Goal: Transaction & Acquisition: Purchase product/service

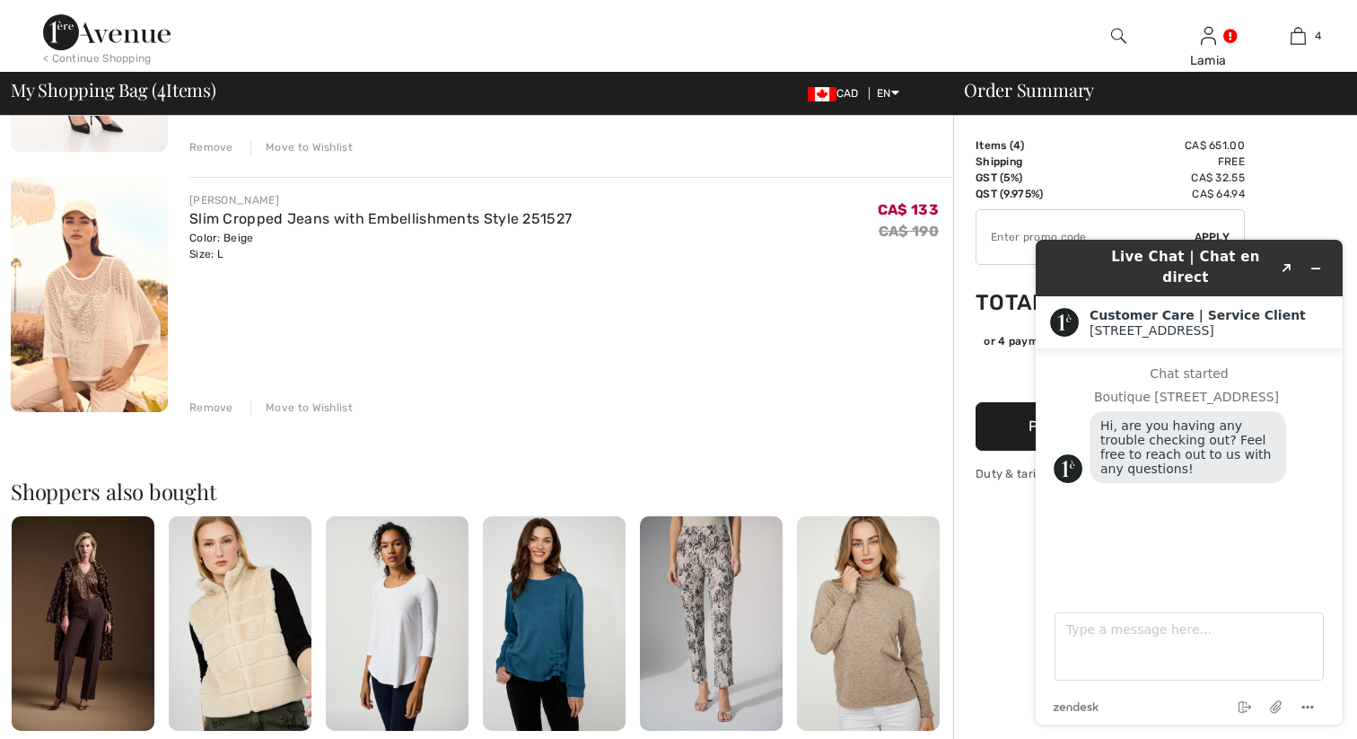
scroll to position [534, 0]
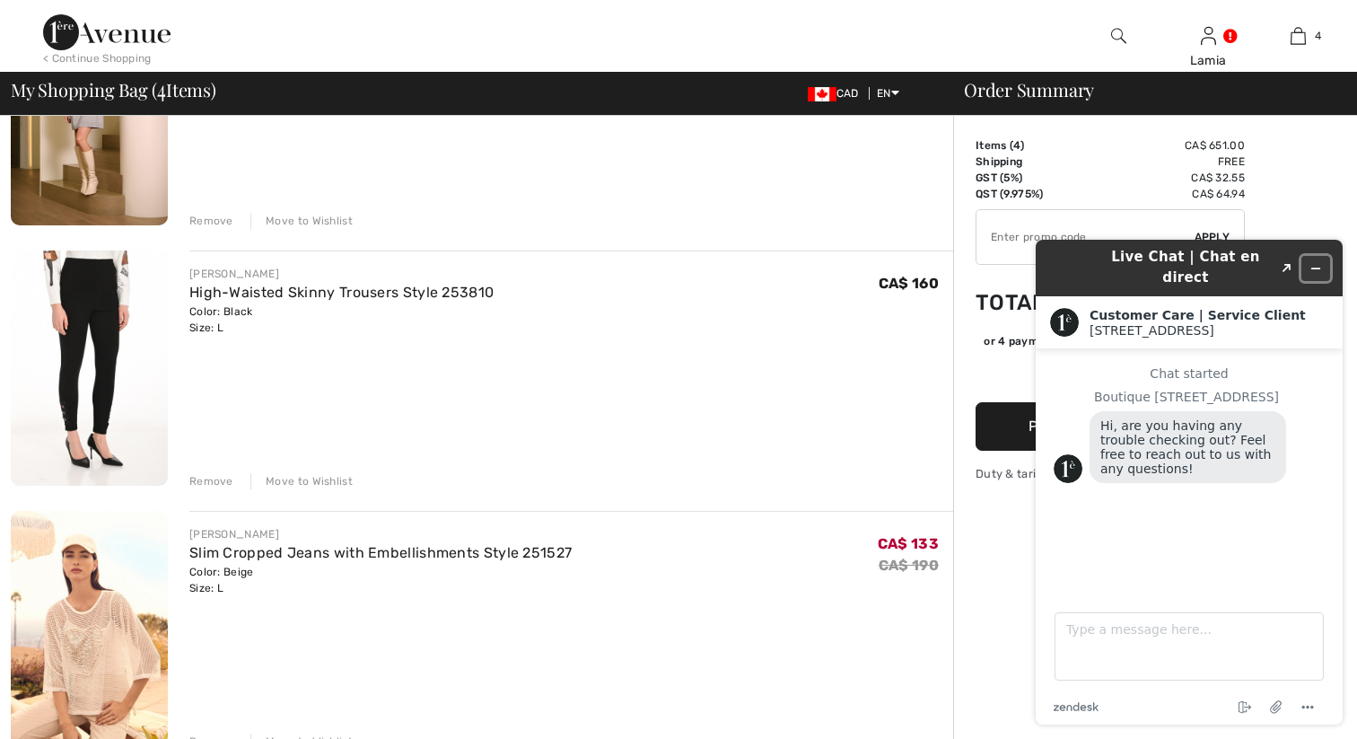
click at [1318, 268] on icon "Minimize widget" at bounding box center [1316, 268] width 8 height 0
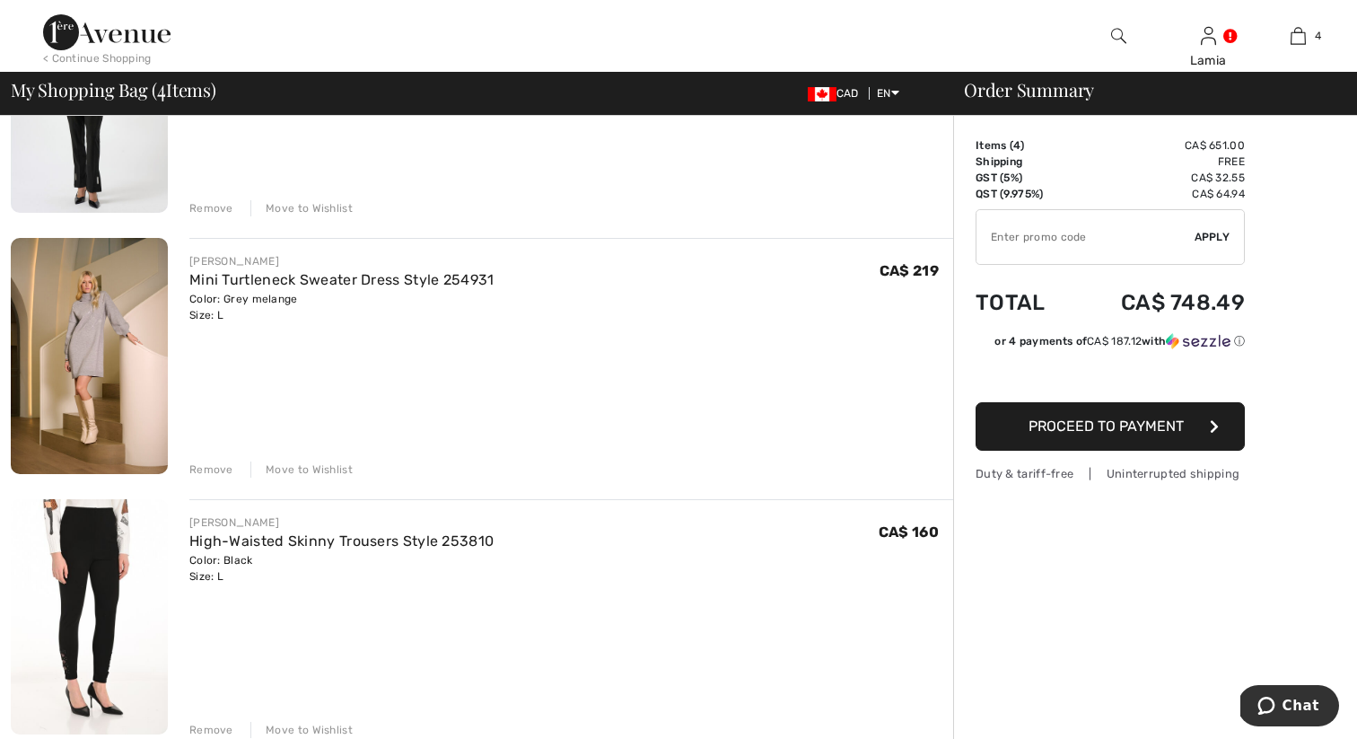
scroll to position [45, 0]
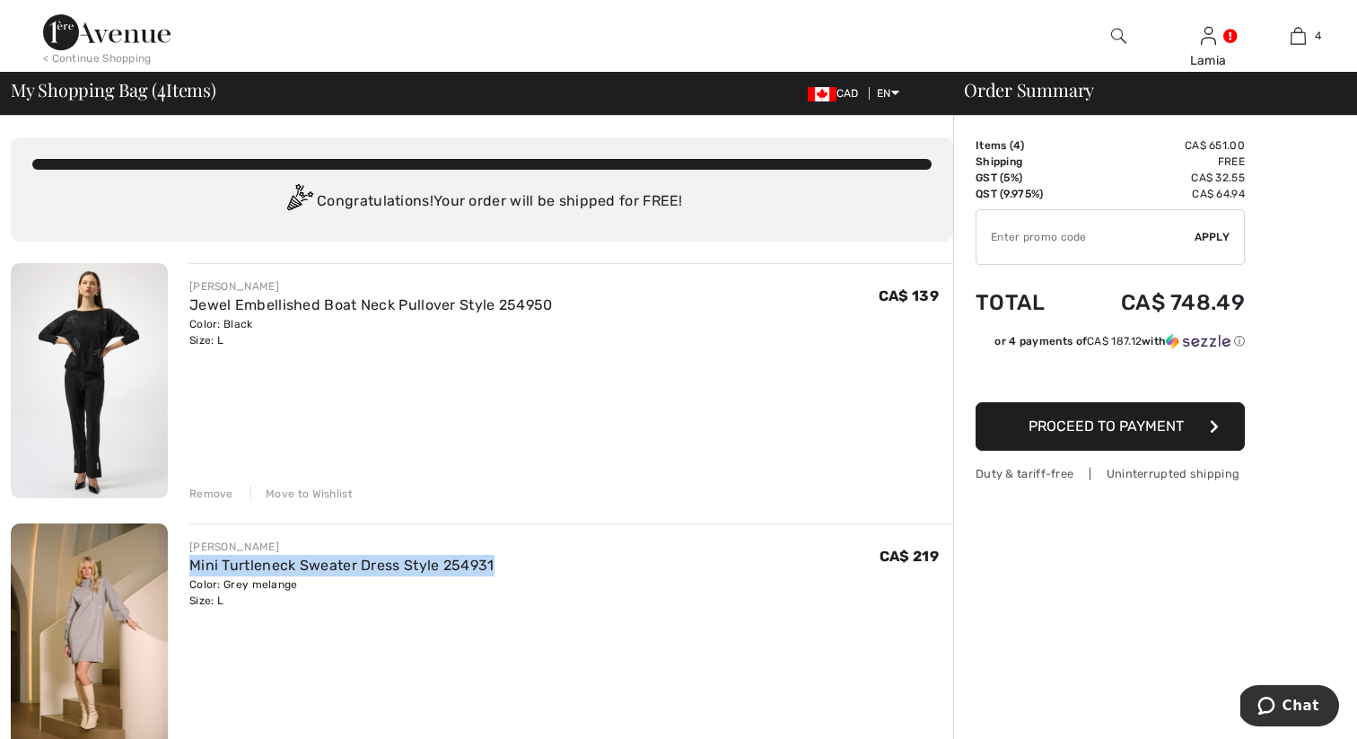
scroll to position [5, 0]
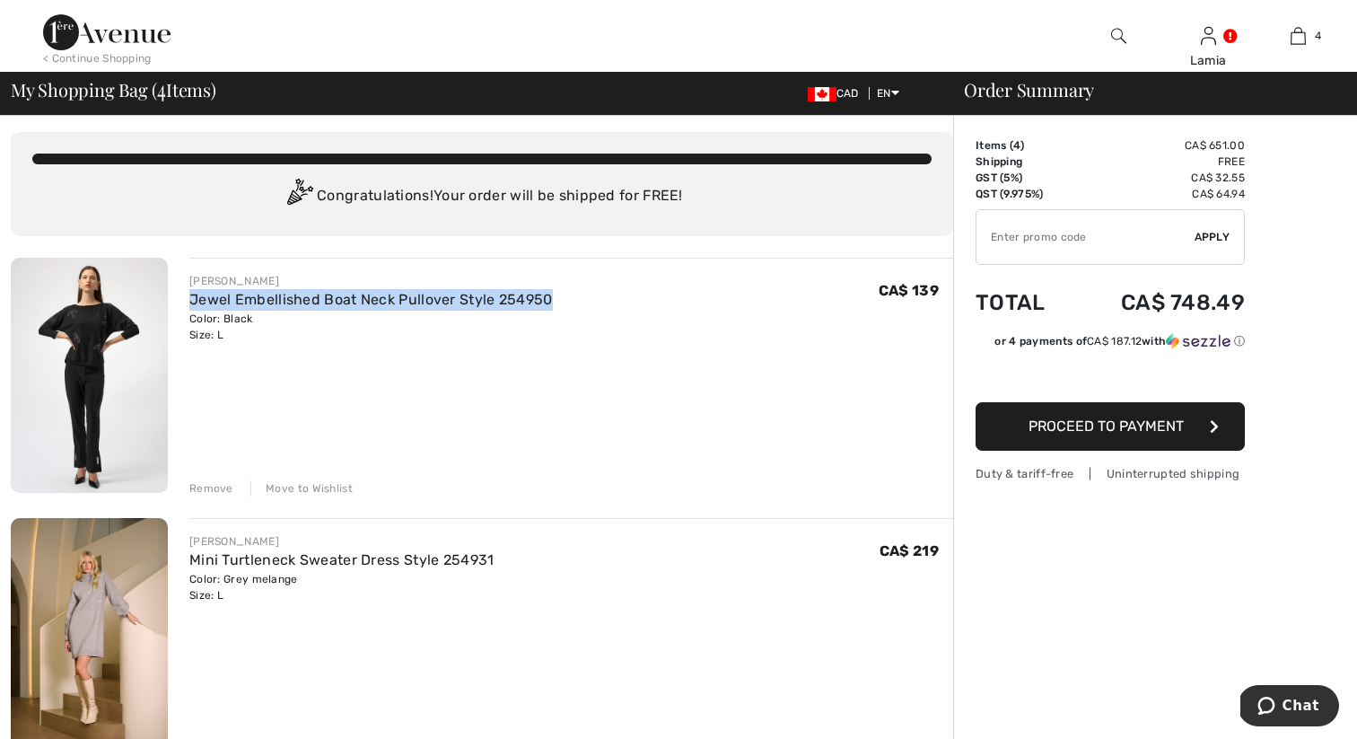
click at [1151, 422] on span "Proceed to Payment" at bounding box center [1105, 425] width 155 height 17
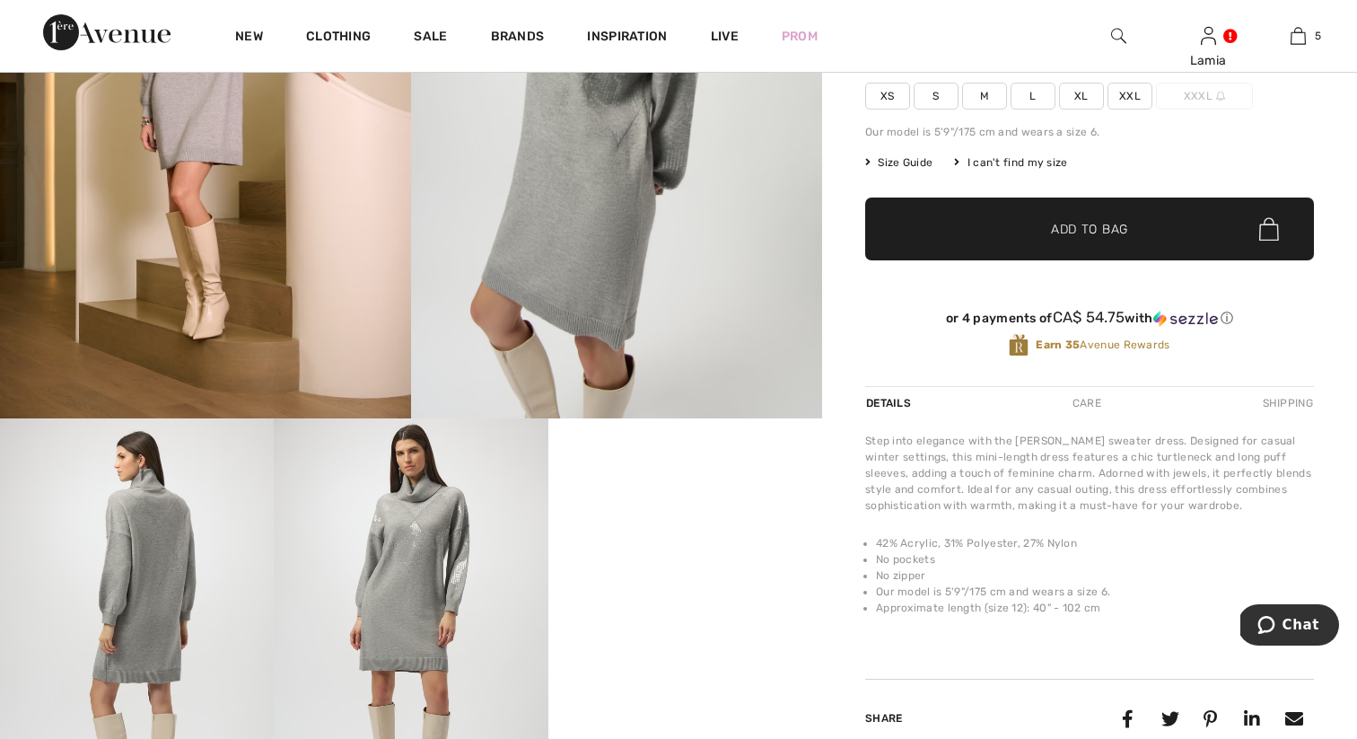
scroll to position [486, 0]
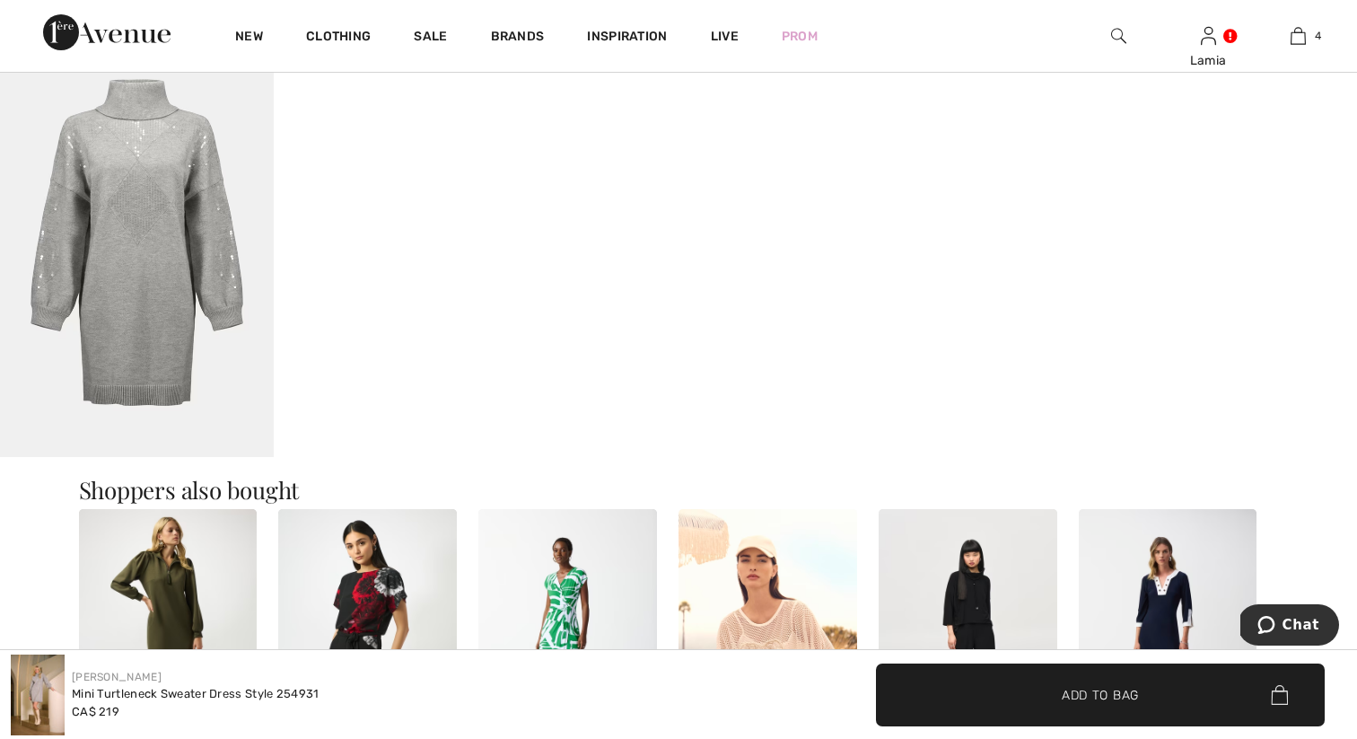
scroll to position [1113, 0]
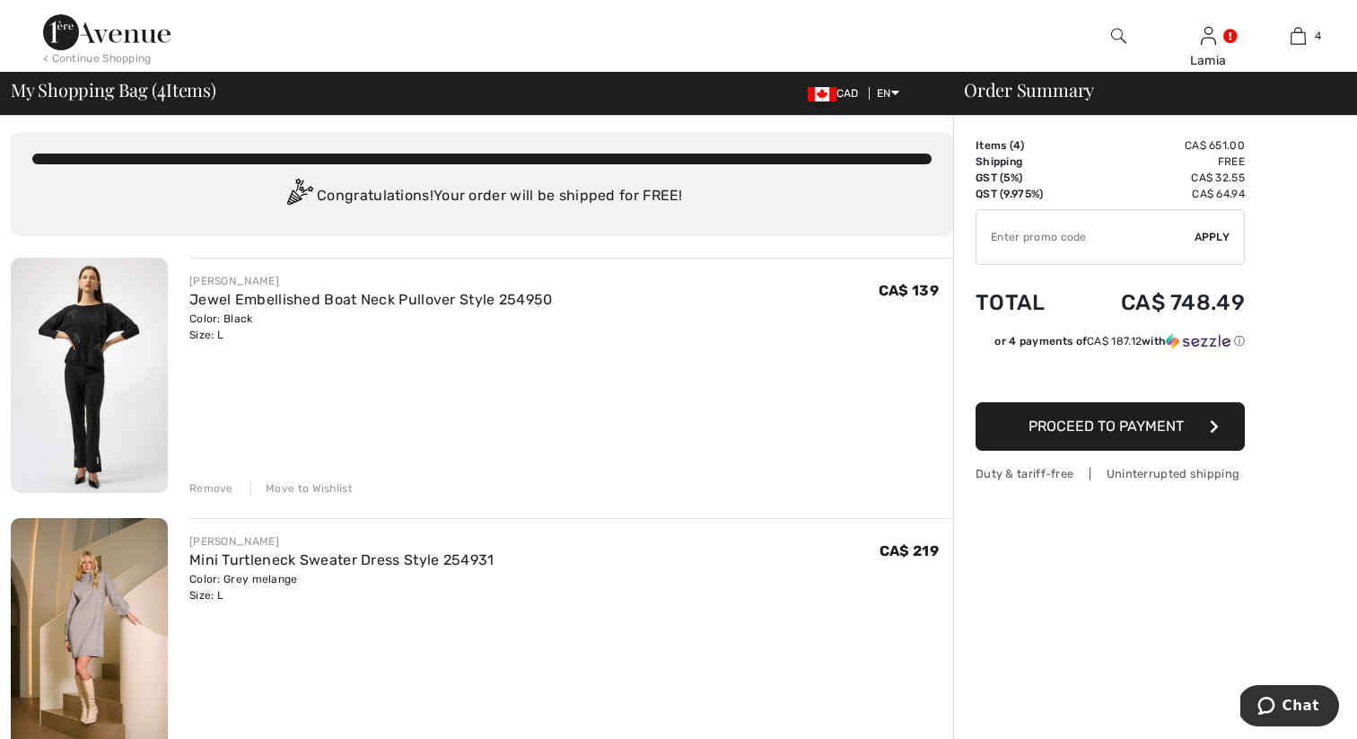
click at [1027, 254] on input "TEXT" at bounding box center [1085, 237] width 218 height 54
click at [1038, 211] on input "TEXT" at bounding box center [1085, 237] width 218 height 54
click at [1018, 248] on input "TEXT" at bounding box center [1085, 237] width 218 height 54
paste input "GET10"
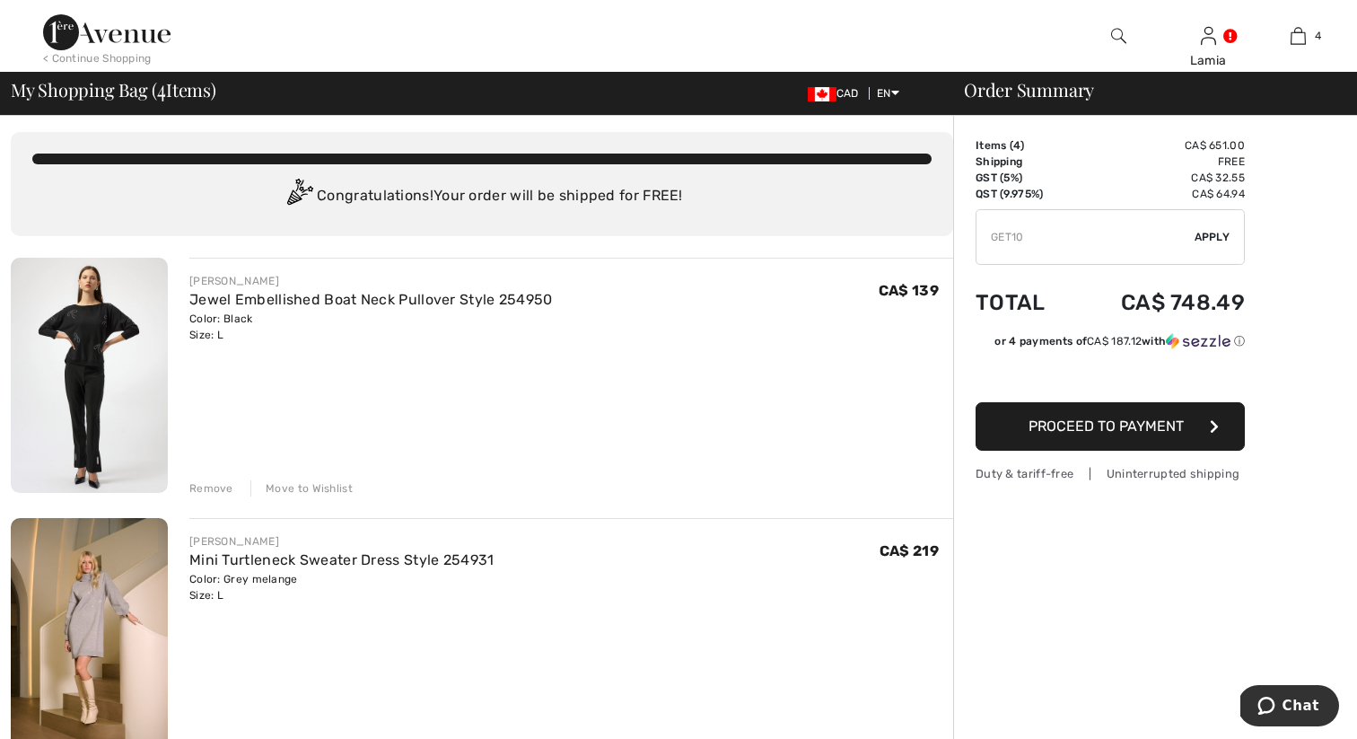
click at [1216, 232] on span "Apply" at bounding box center [1212, 237] width 36 height 16
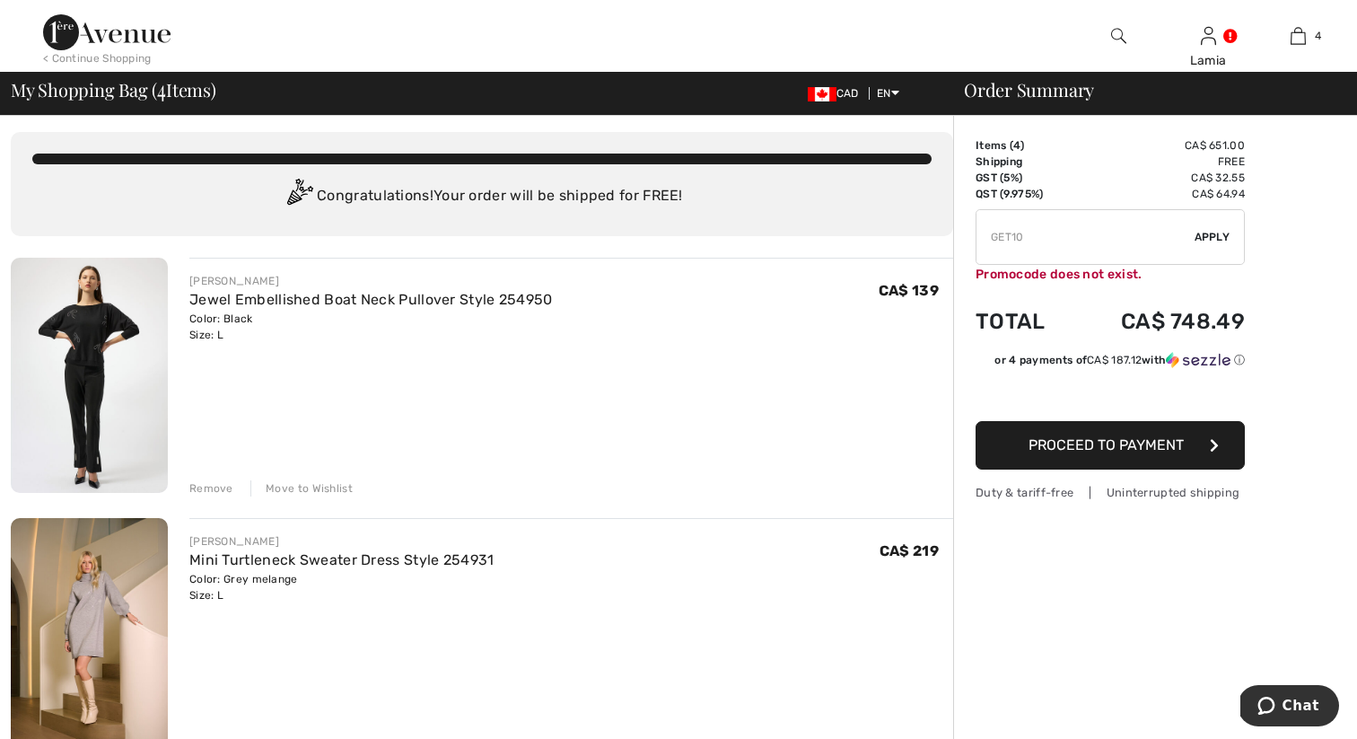
drag, startPoint x: 1070, startPoint y: 238, endPoint x: 827, endPoint y: 236, distance: 242.3
click at [1223, 233] on span "Apply" at bounding box center [1212, 237] width 36 height 16
type input "WELC0ME10"
click at [1028, 235] on input "TEXT" at bounding box center [1085, 237] width 218 height 54
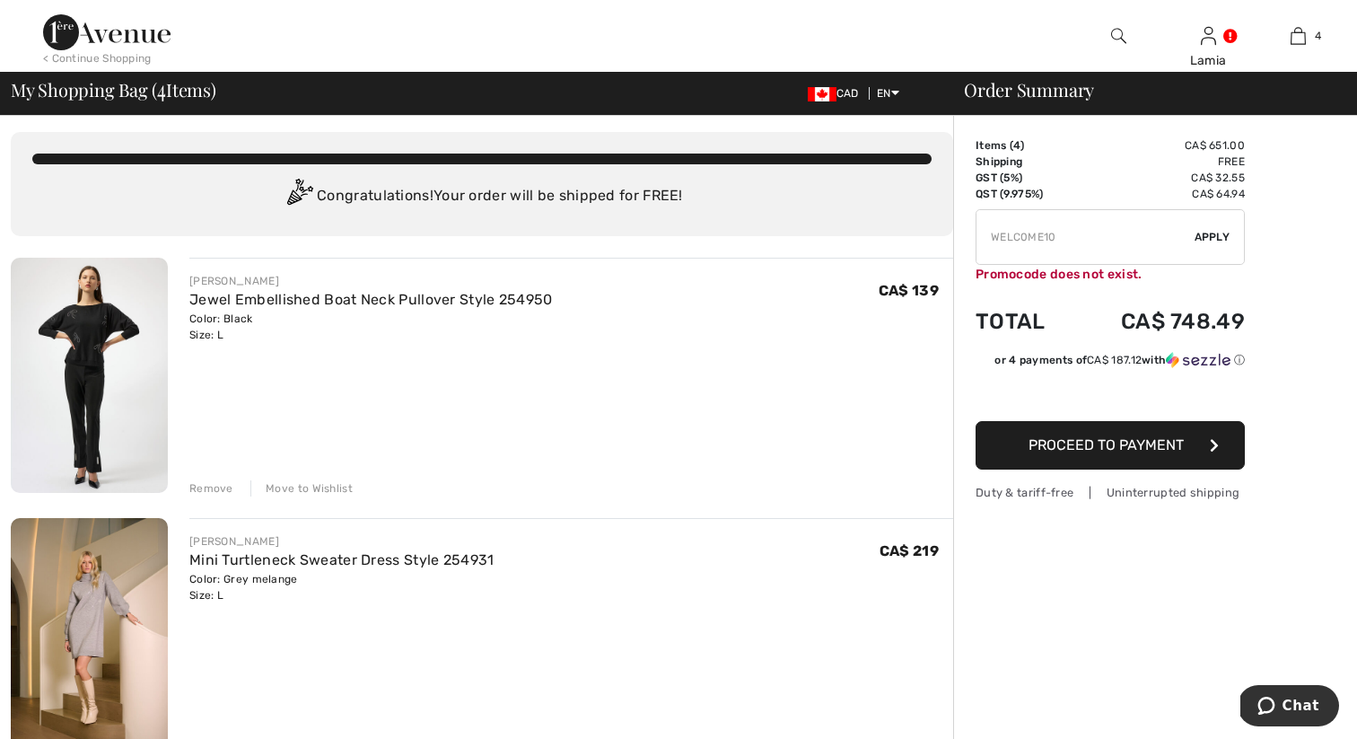
click at [1055, 454] on button "Proceed to Payment" at bounding box center [1109, 445] width 269 height 48
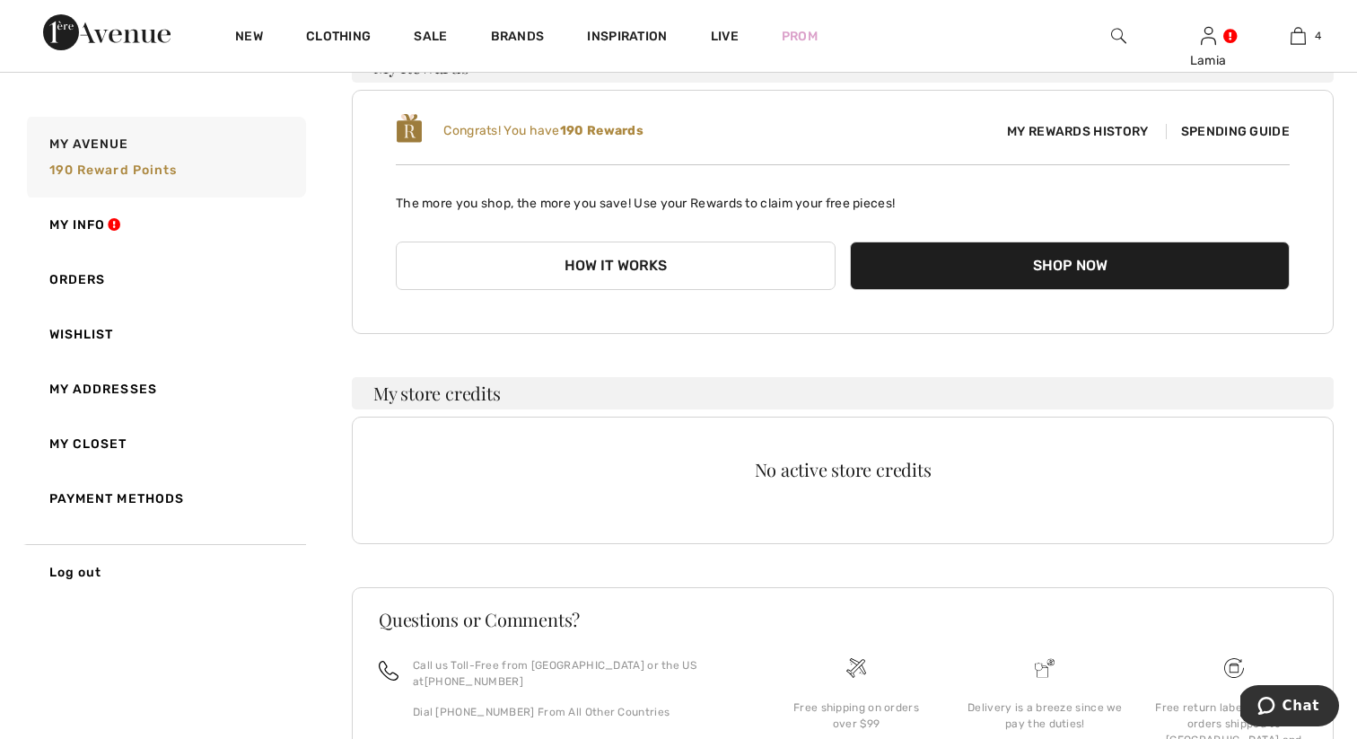
scroll to position [169, 0]
click at [631, 258] on button "How it works" at bounding box center [616, 264] width 440 height 48
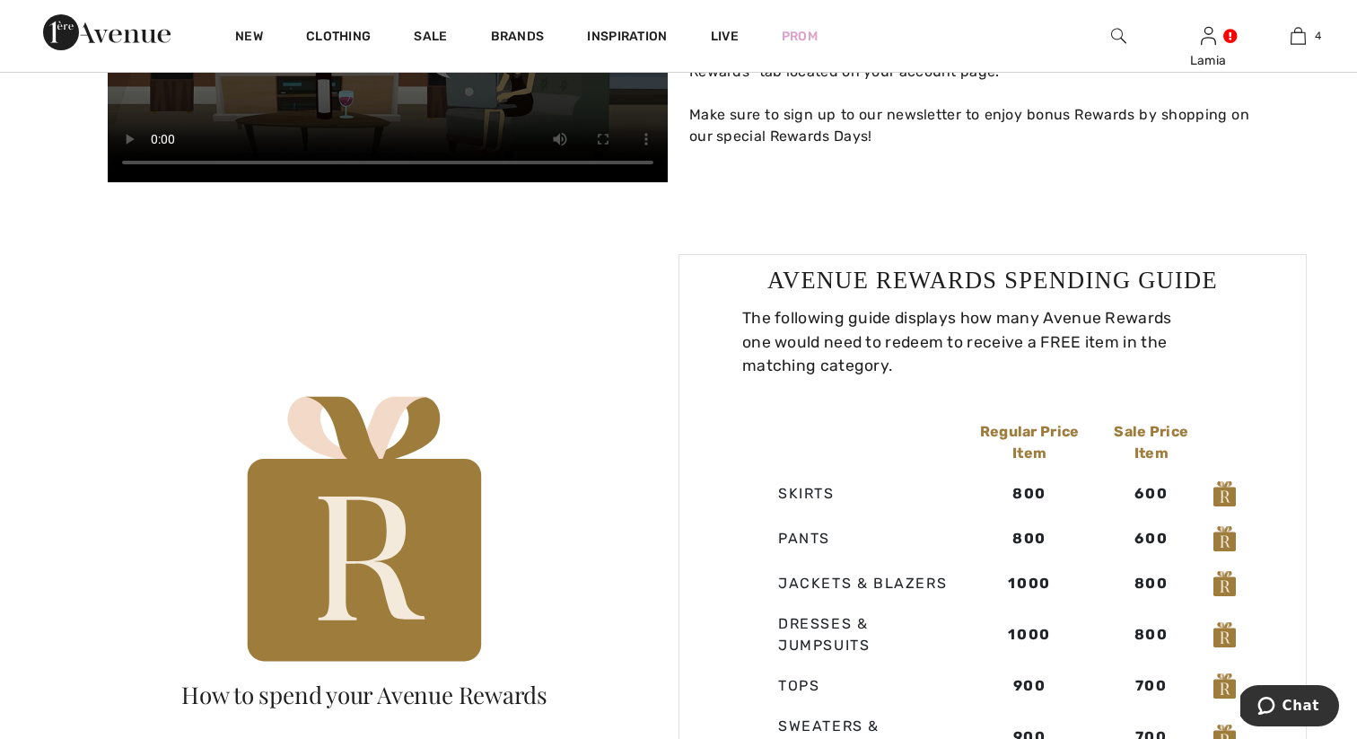
scroll to position [1023, 0]
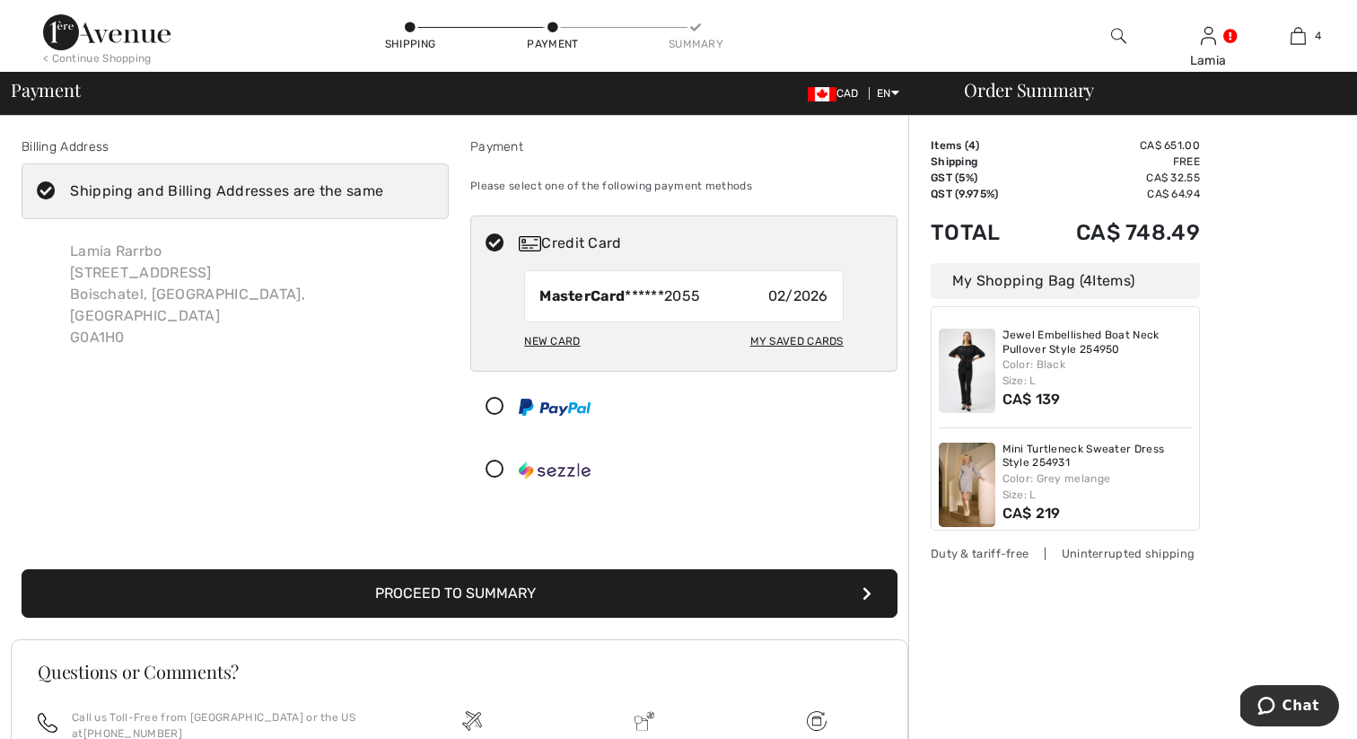
scroll to position [1, 0]
click at [522, 594] on button "Proceed to Summary" at bounding box center [460, 592] width 876 height 48
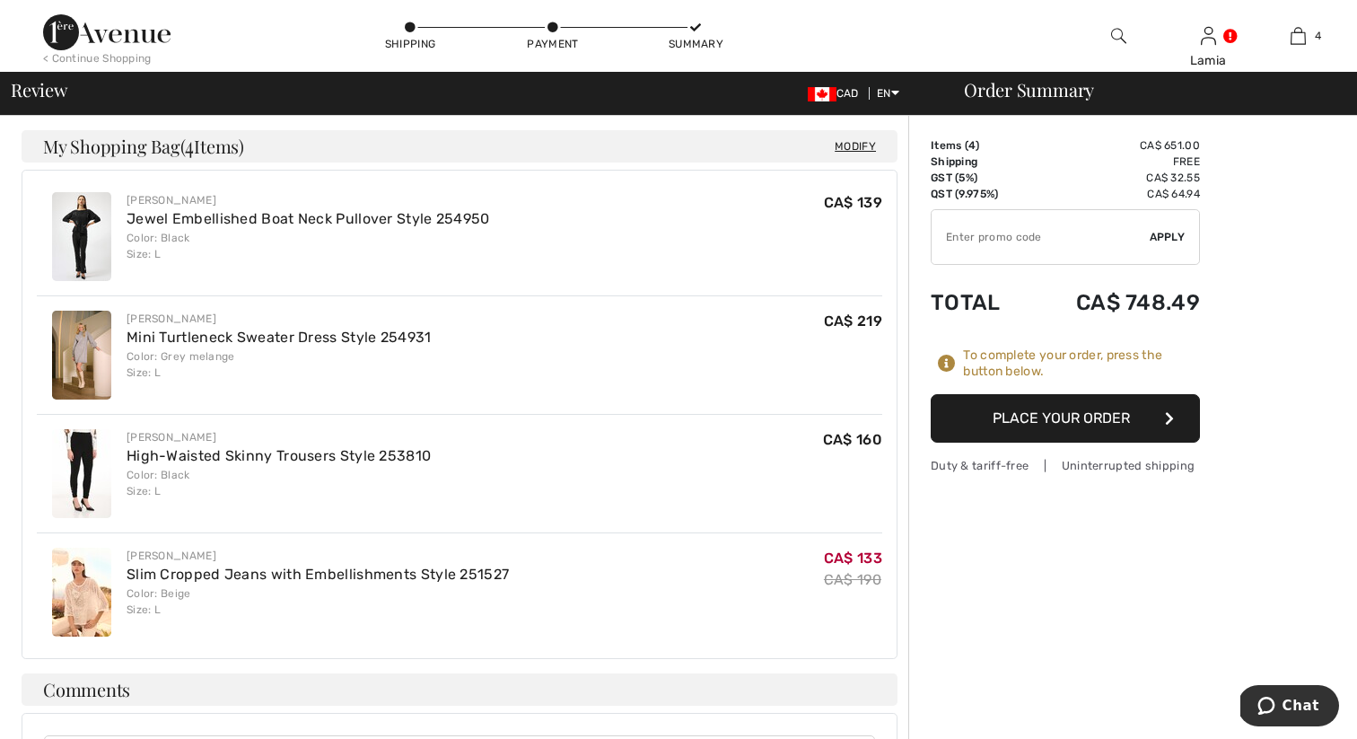
scroll to position [554, 0]
click at [1088, 419] on button "Place Your Order" at bounding box center [1065, 418] width 269 height 48
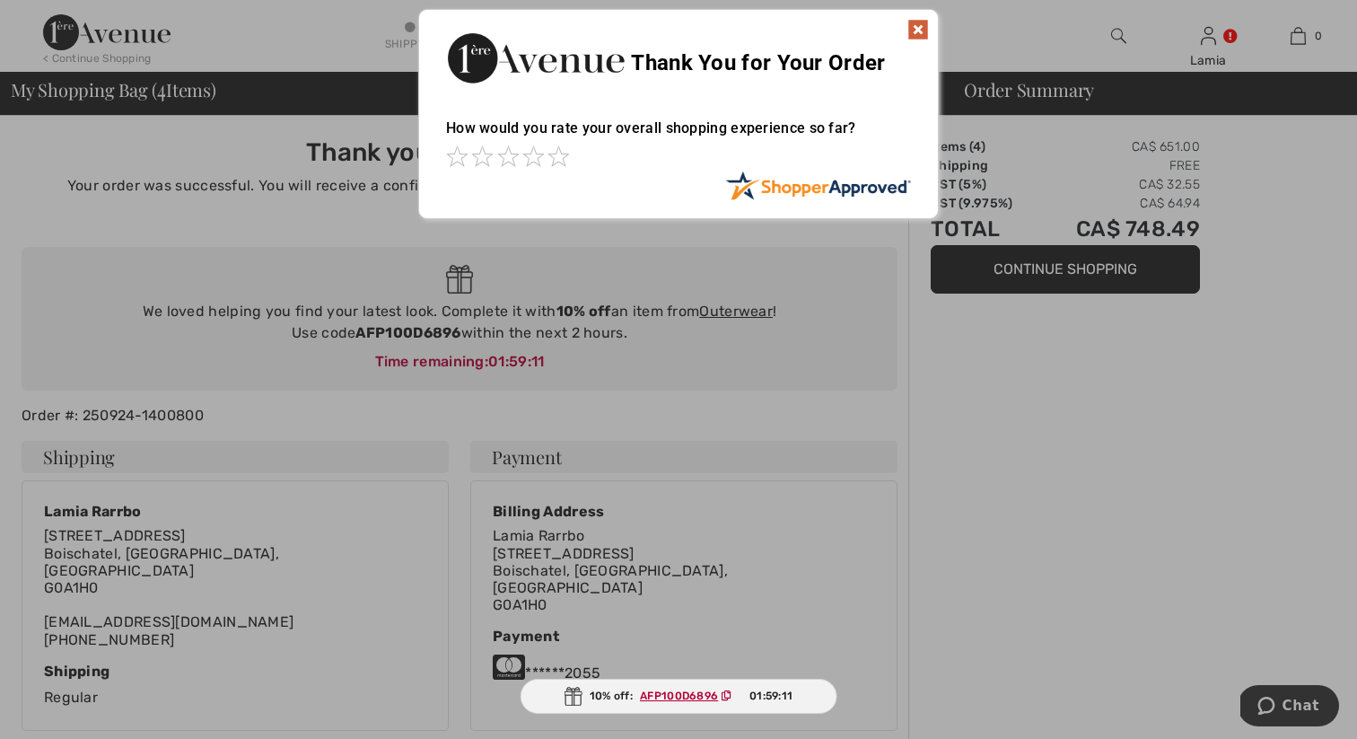
click at [921, 28] on img at bounding box center [918, 30] width 22 height 22
